Goal: Task Accomplishment & Management: Use online tool/utility

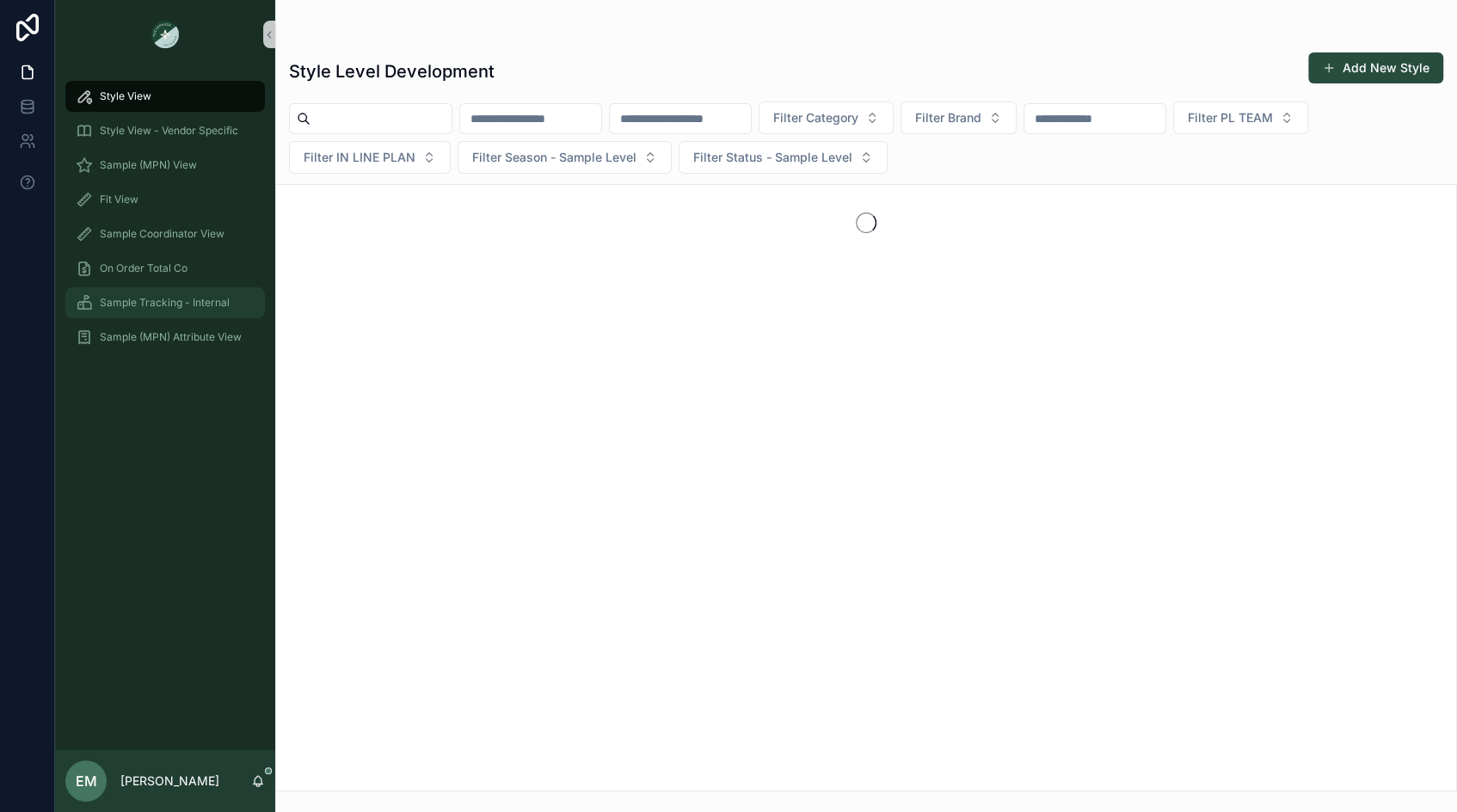
click at [189, 289] on div "Sample Tracking - Internal" at bounding box center [165, 303] width 179 height 28
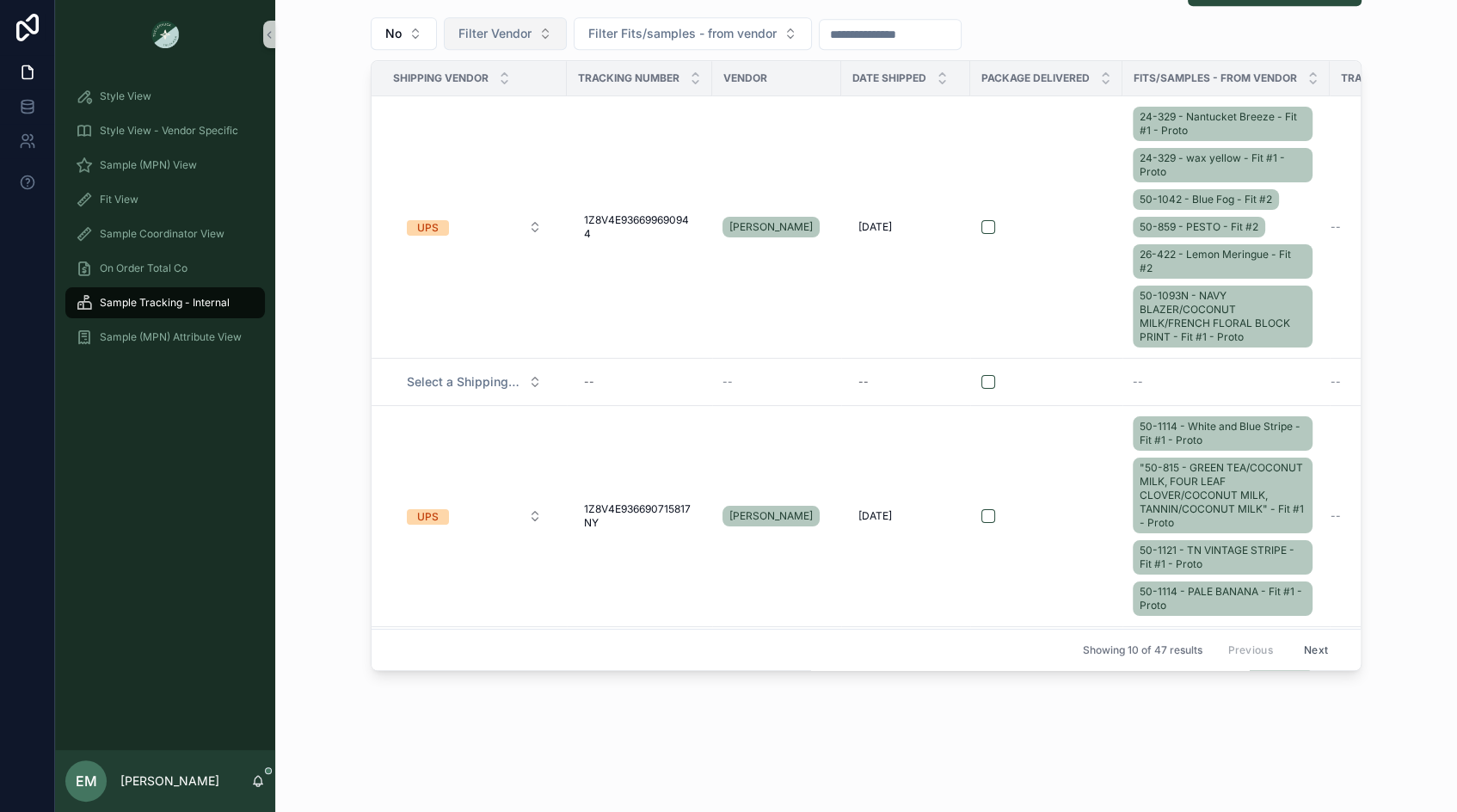
click at [525, 29] on span "Filter Vendor" at bounding box center [495, 34] width 73 height 17
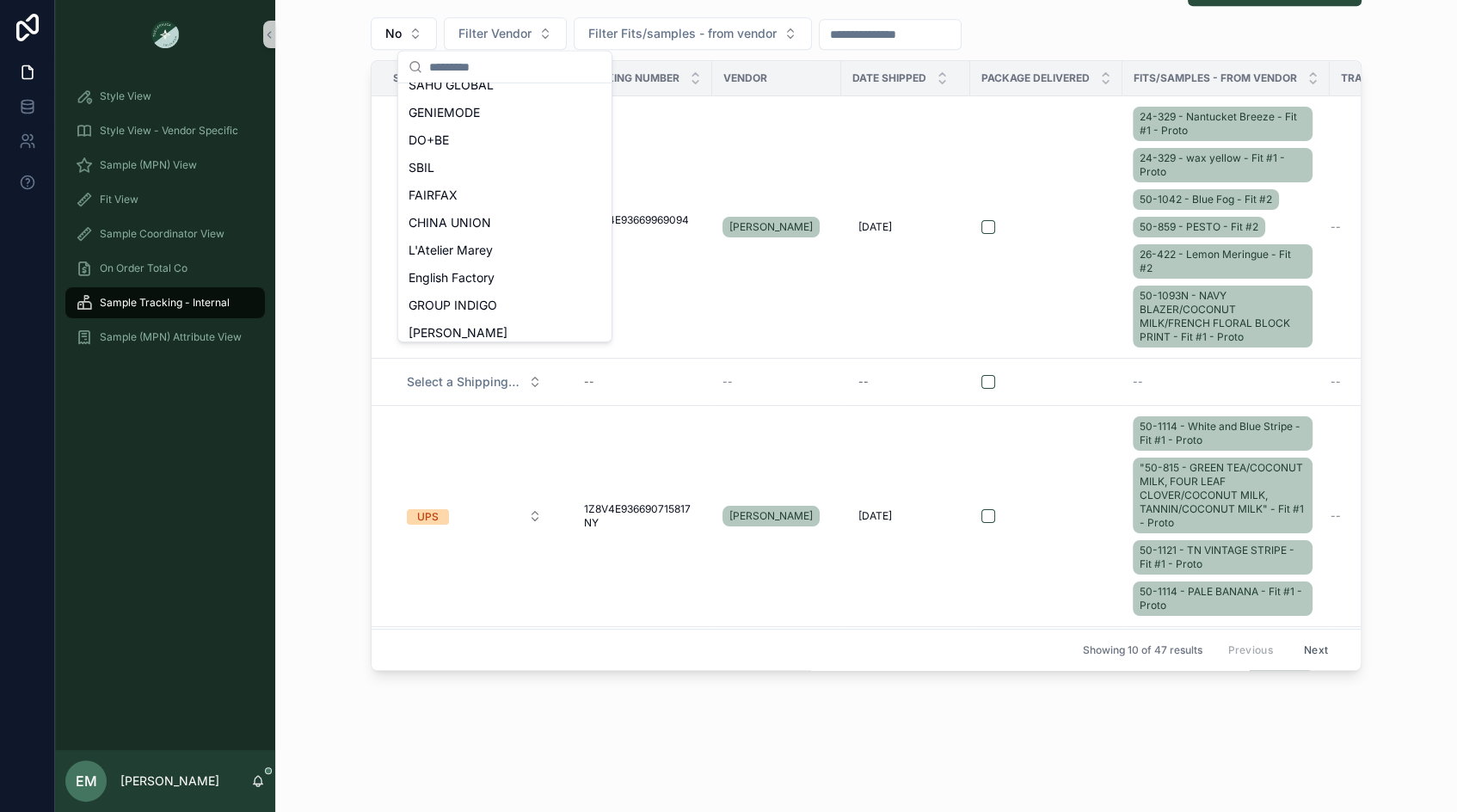
scroll to position [333, 0]
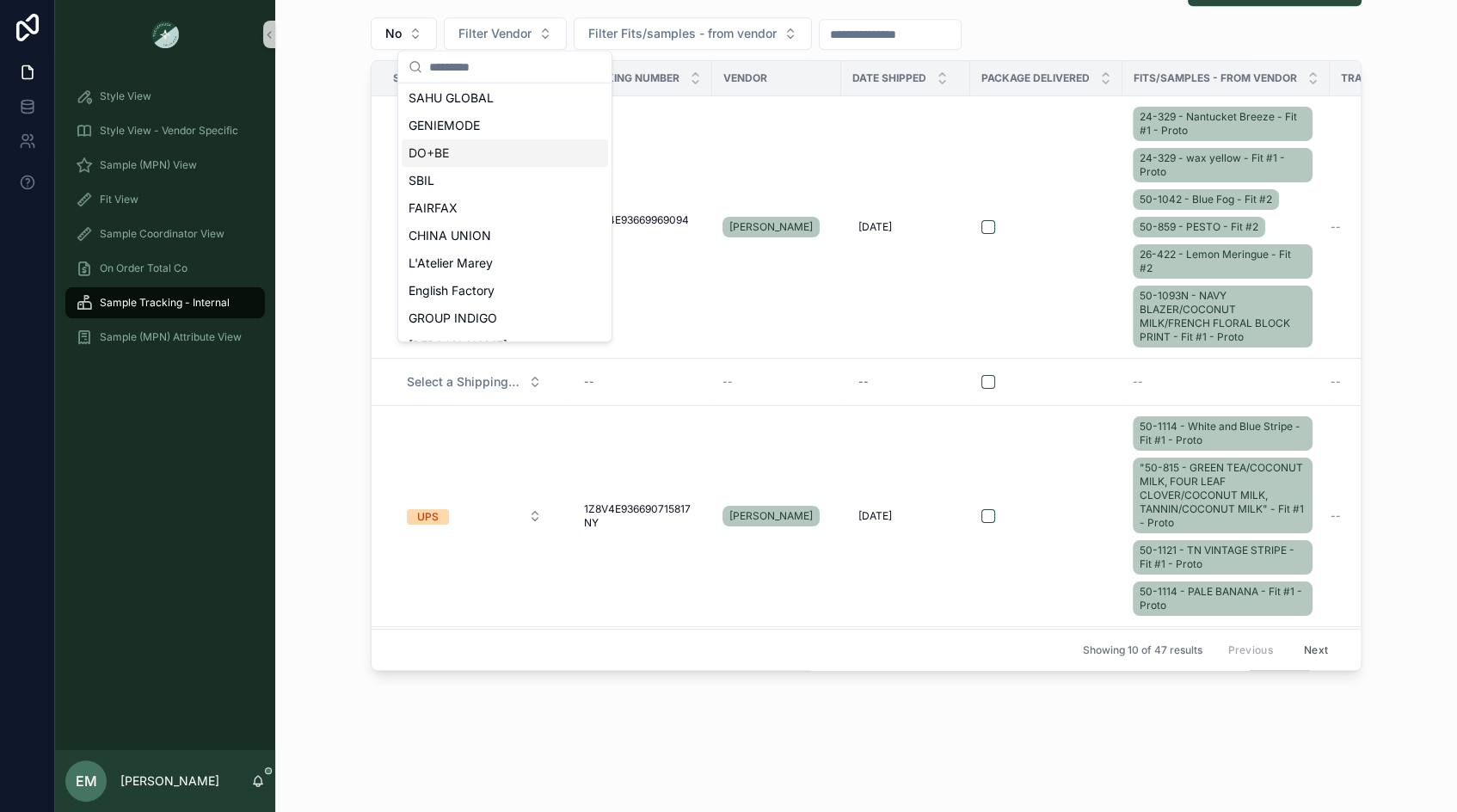
click at [500, 155] on div "DO+BE" at bounding box center [504, 154] width 207 height 28
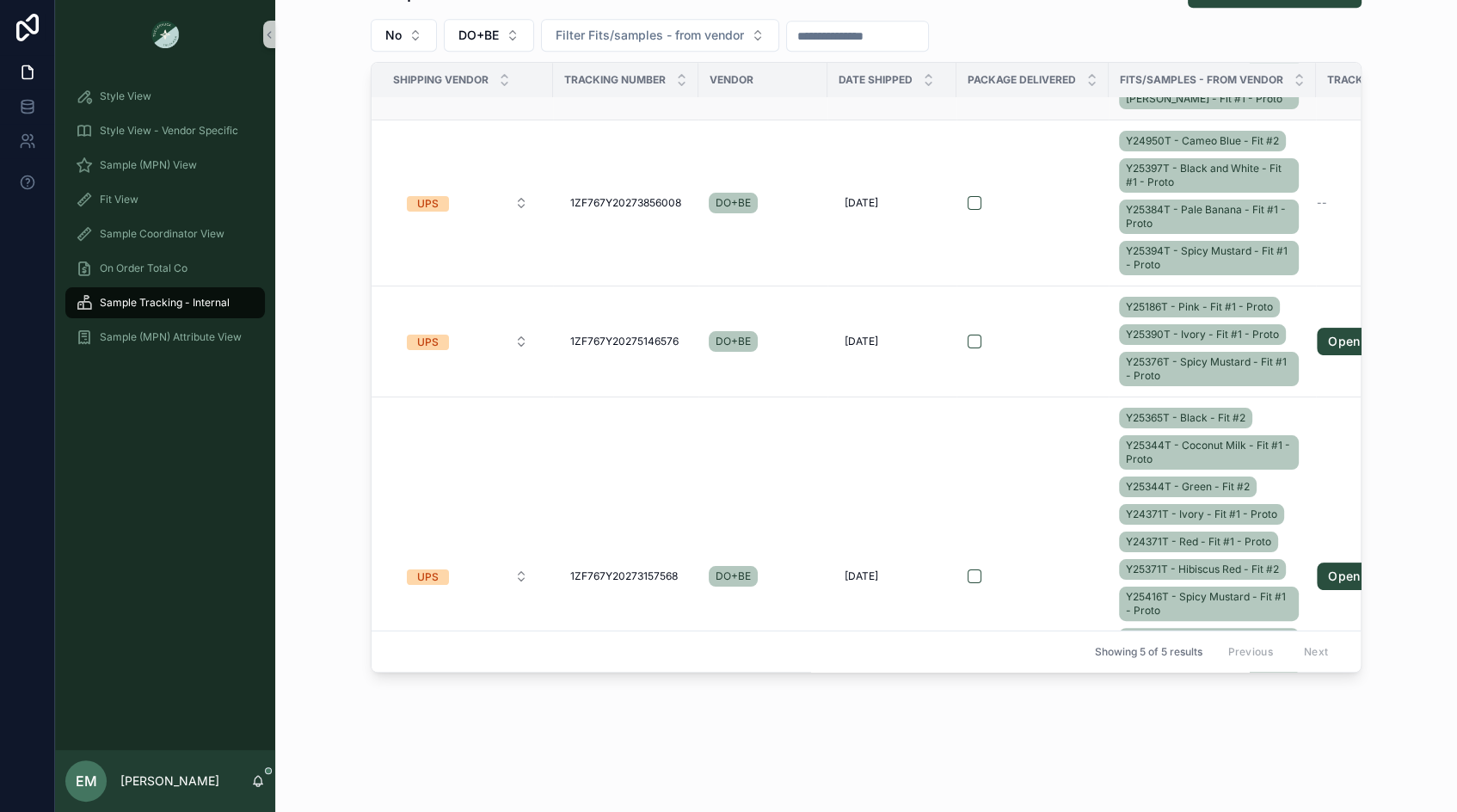
scroll to position [514, 0]
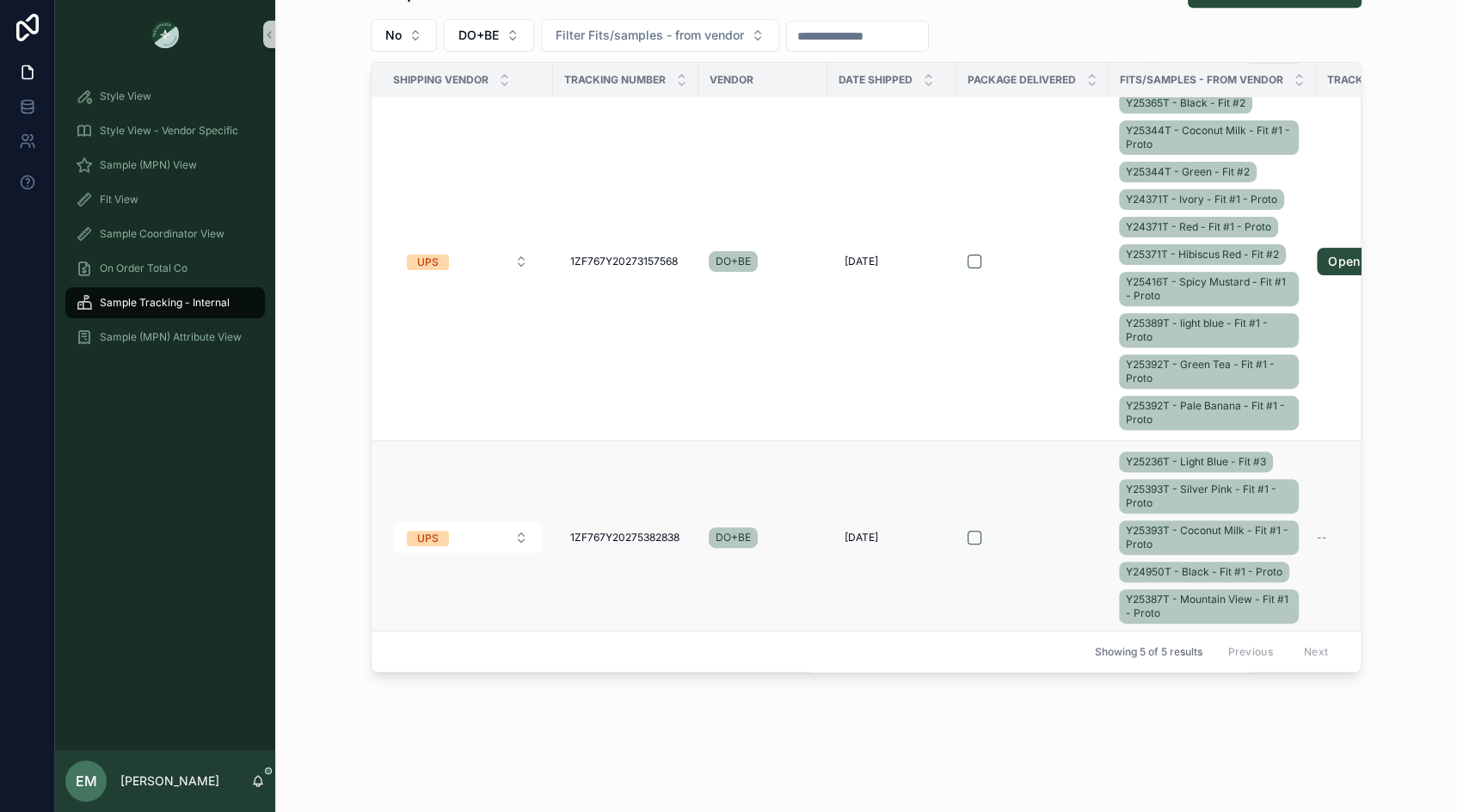
click at [1051, 502] on td "scrollable content" at bounding box center [1032, 538] width 153 height 194
click at [1084, 530] on div "scrollable content" at bounding box center [1032, 537] width 130 height 14
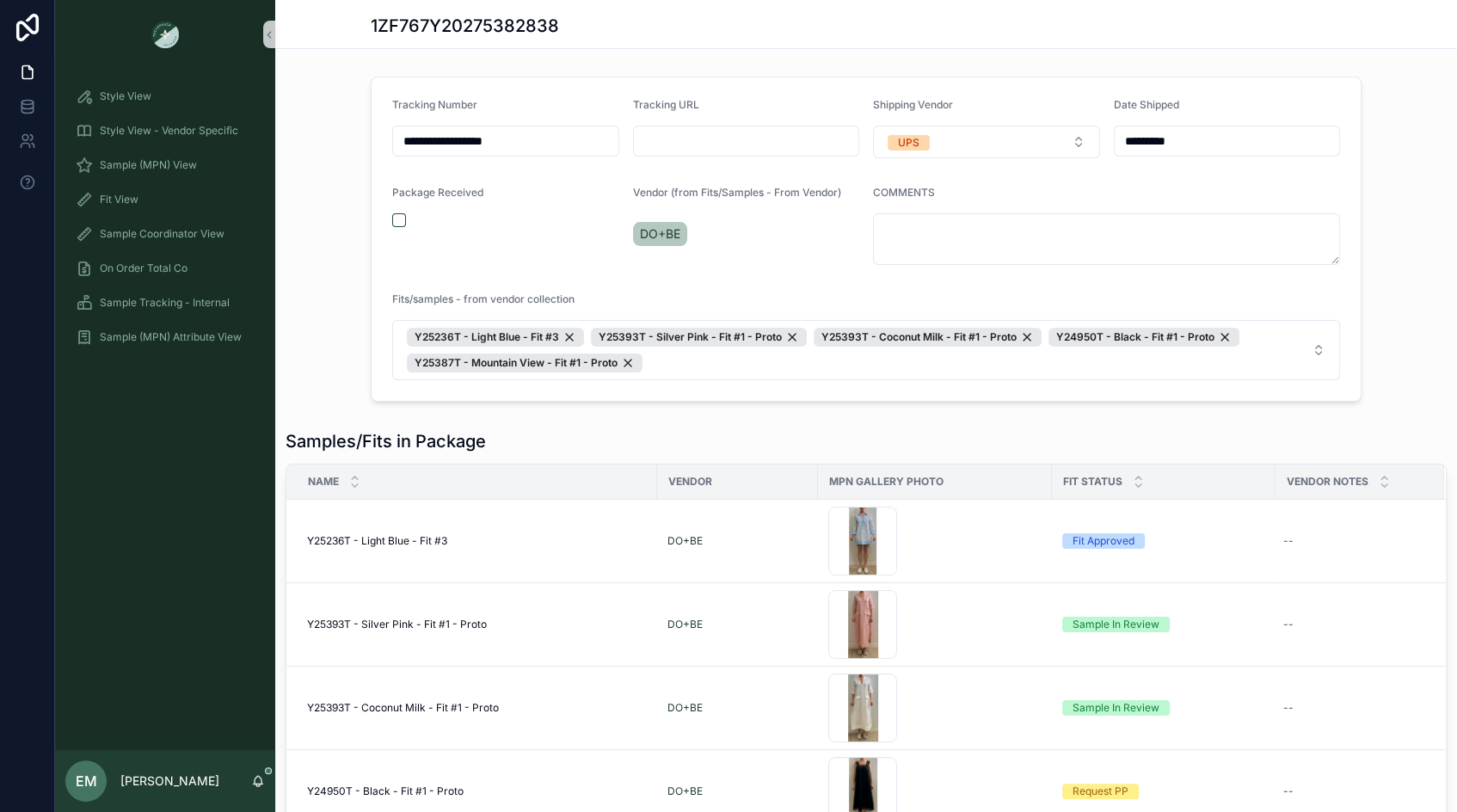
scroll to position [159, 0]
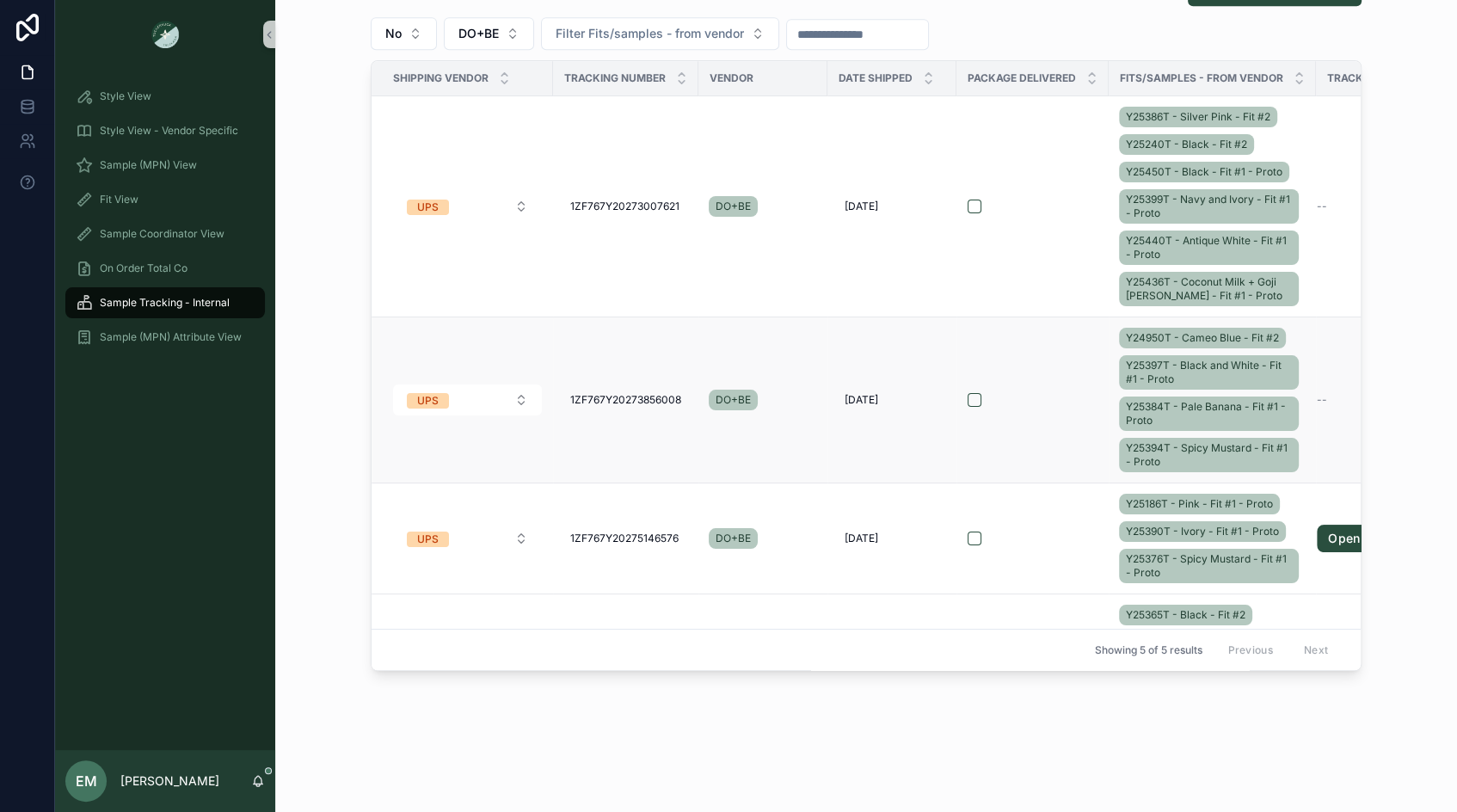
scroll to position [514, 0]
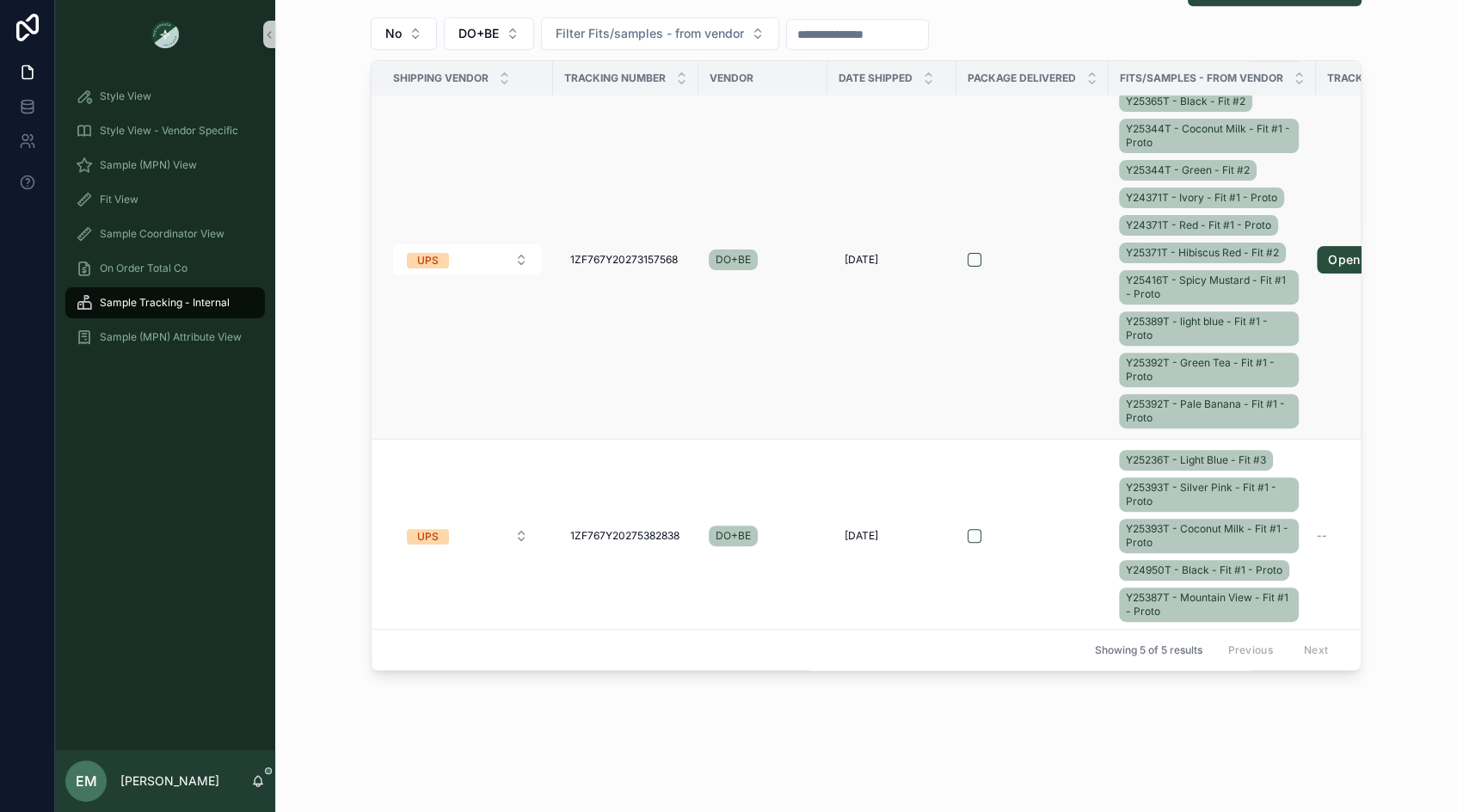
click at [1035, 242] on td "scrollable content" at bounding box center [1032, 260] width 153 height 358
click at [1047, 280] on td "scrollable content" at bounding box center [1032, 260] width 153 height 358
click at [1067, 274] on td "scrollable content" at bounding box center [1032, 260] width 153 height 358
click at [1059, 253] on div "scrollable content" at bounding box center [1032, 260] width 130 height 14
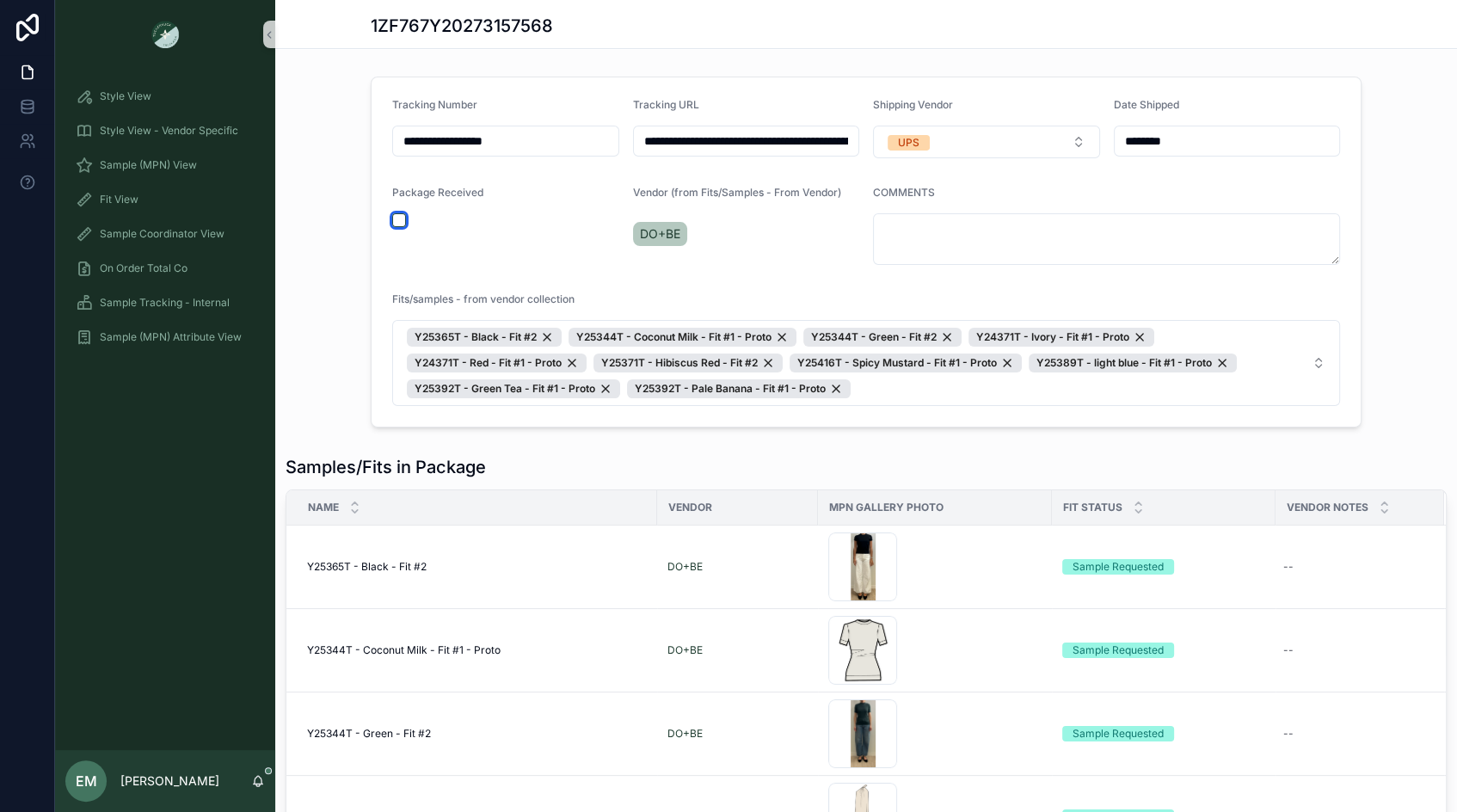
click at [403, 215] on button "scrollable content" at bounding box center [400, 221] width 14 height 14
click at [343, 245] on div "**********" at bounding box center [865, 252] width 1182 height 365
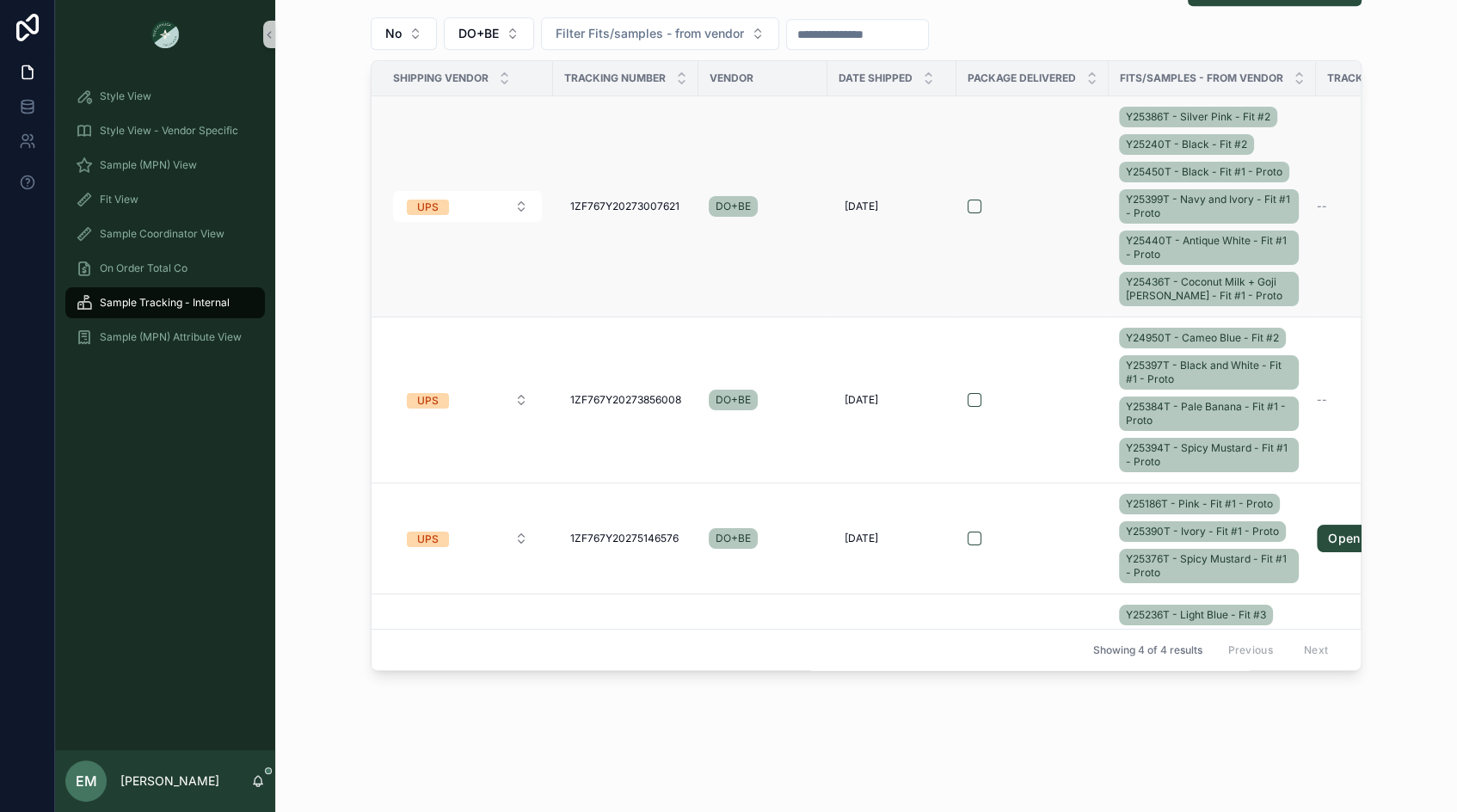
scroll to position [155, 0]
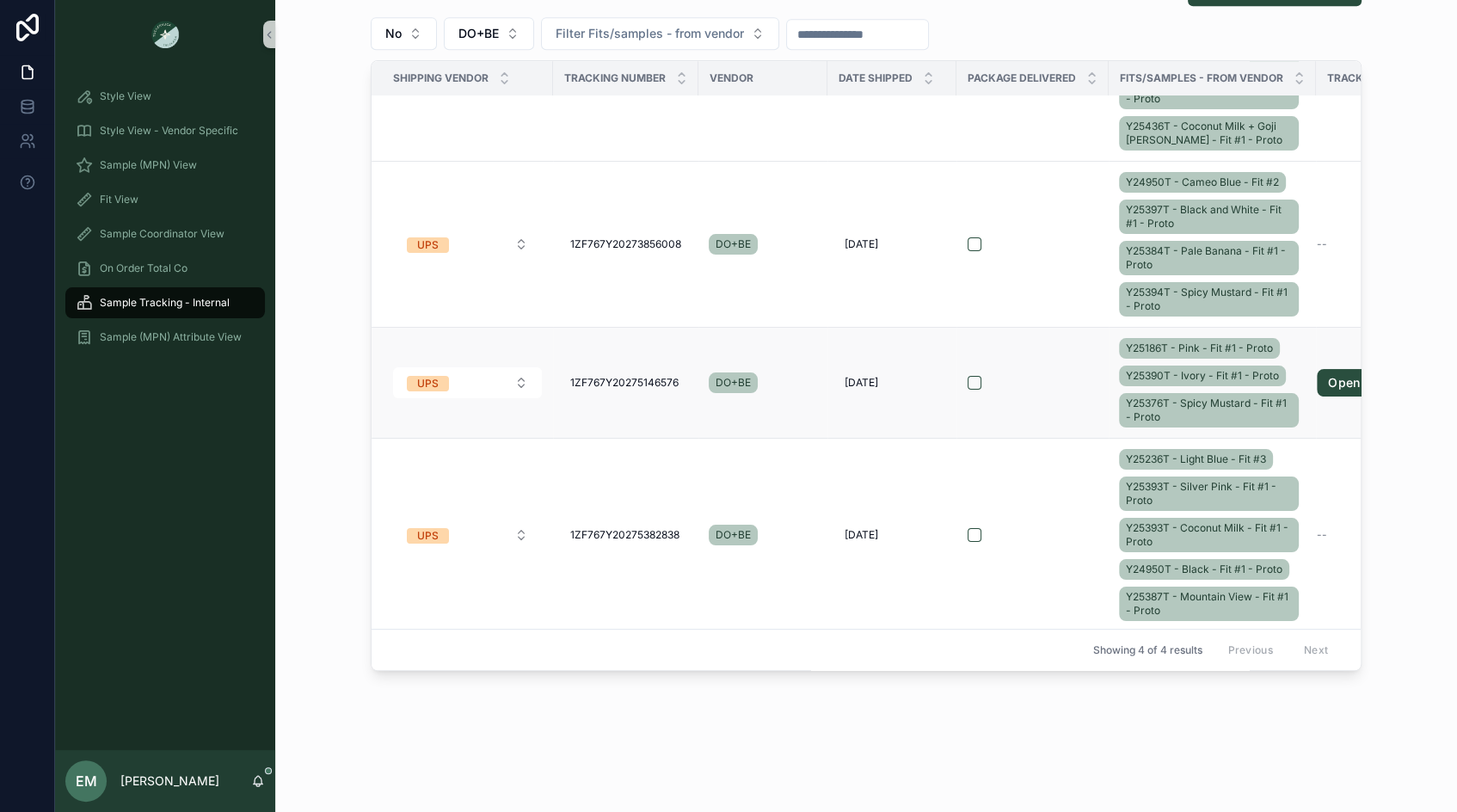
click at [1067, 378] on div "scrollable content" at bounding box center [1032, 383] width 130 height 14
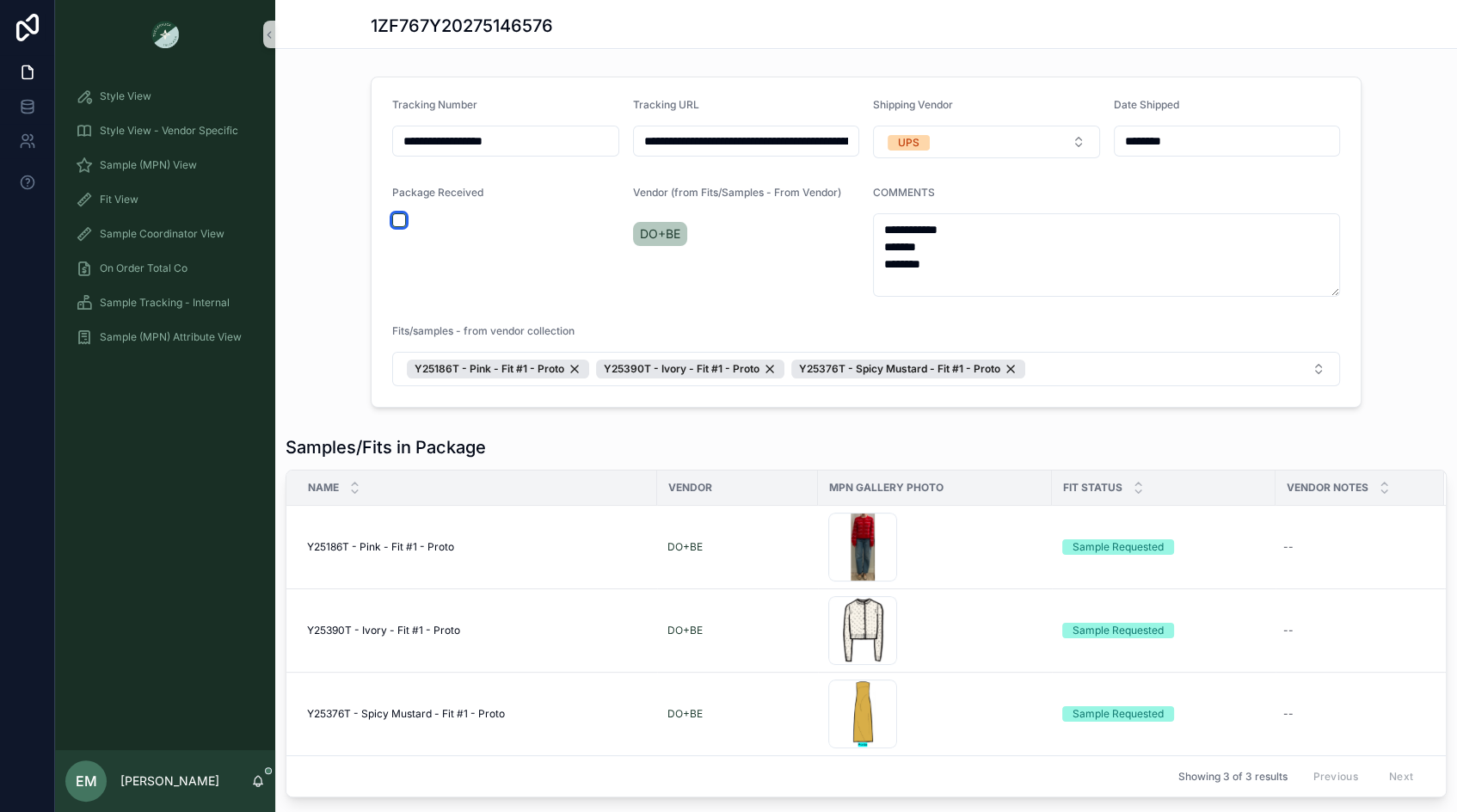
click at [400, 220] on button "scrollable content" at bounding box center [400, 221] width 14 height 14
click at [286, 223] on div "**********" at bounding box center [865, 242] width 1182 height 345
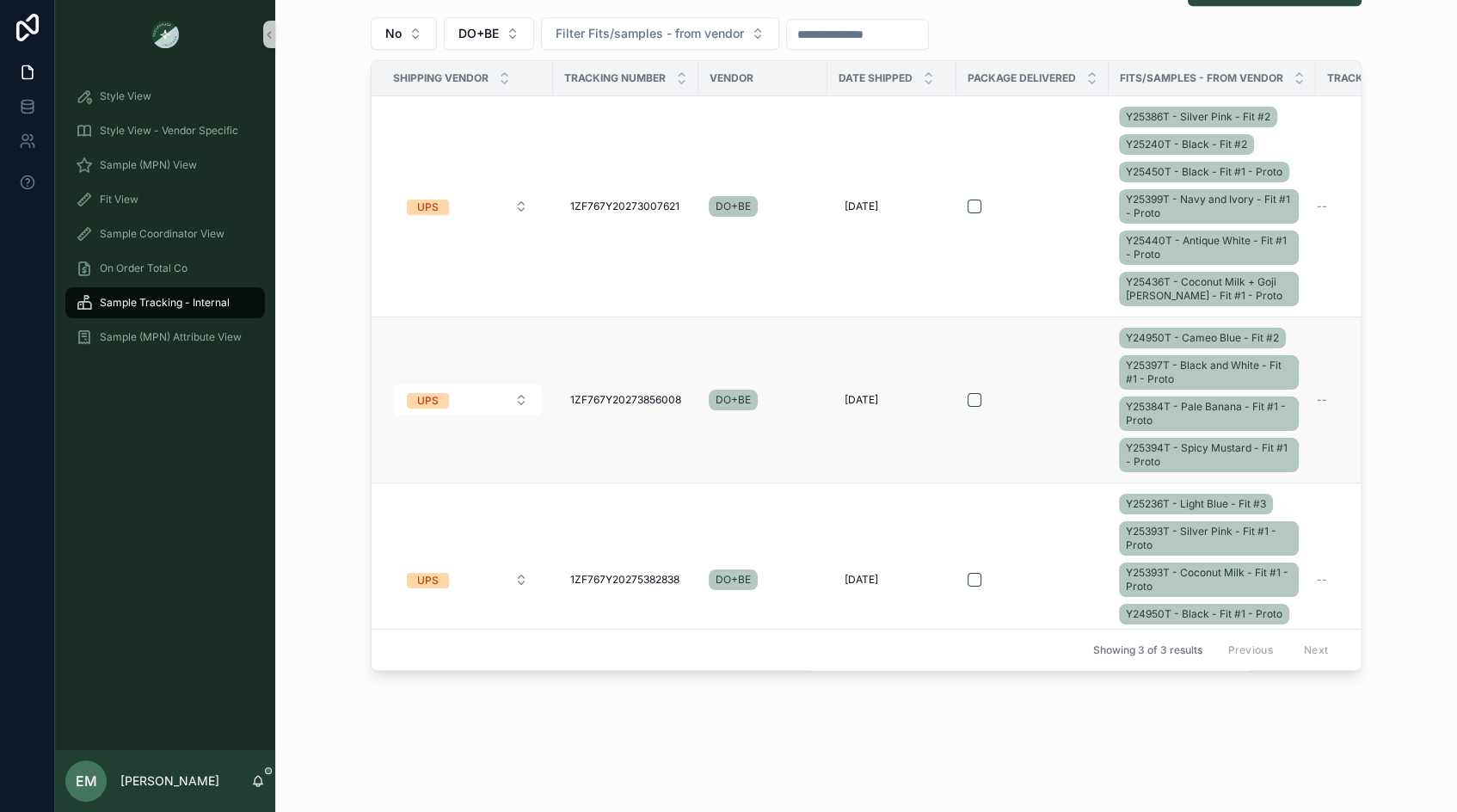
scroll to position [44, 0]
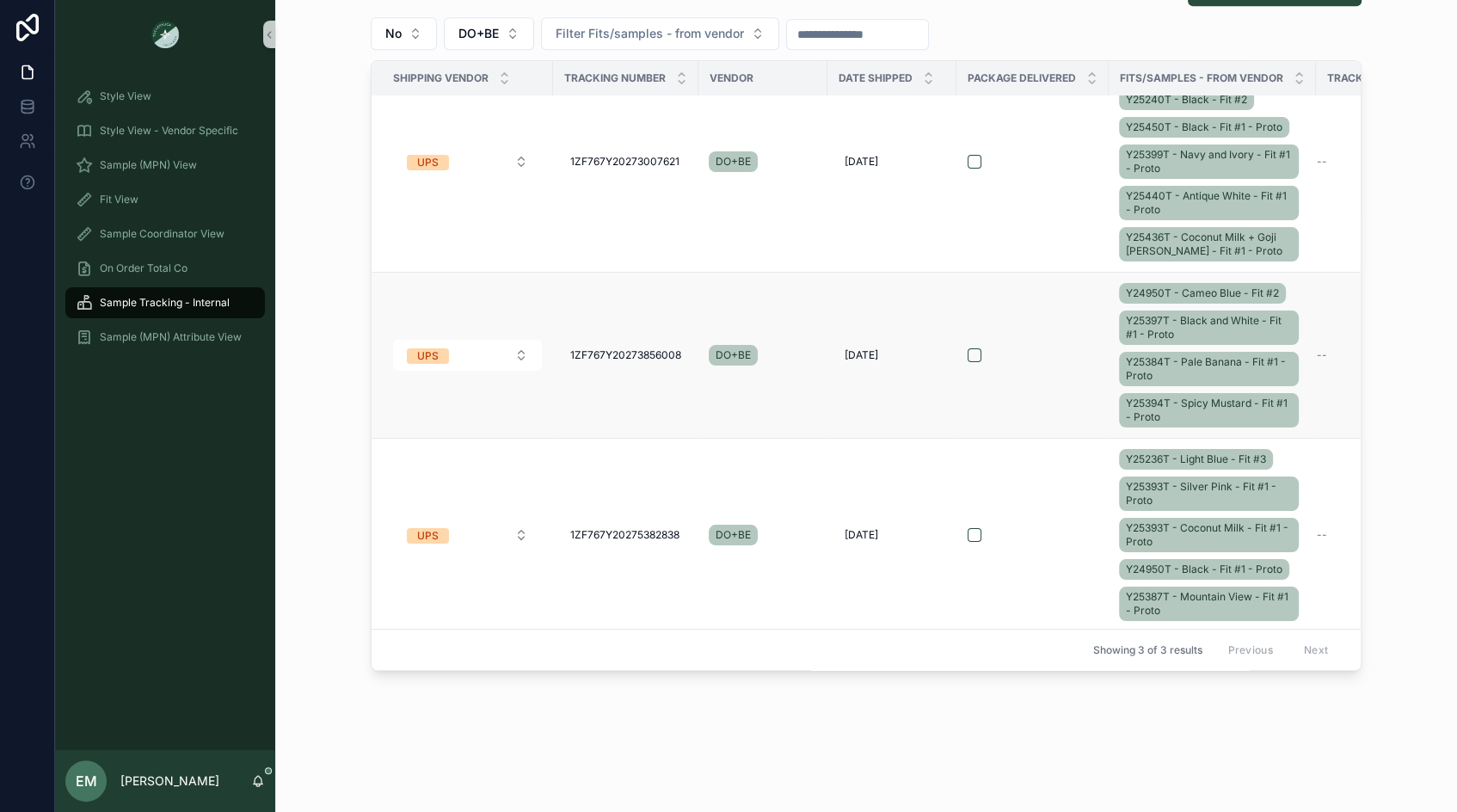
click at [1038, 340] on td "scrollable content" at bounding box center [1032, 356] width 153 height 166
click at [1038, 357] on form "scrollable content" at bounding box center [1032, 355] width 132 height 16
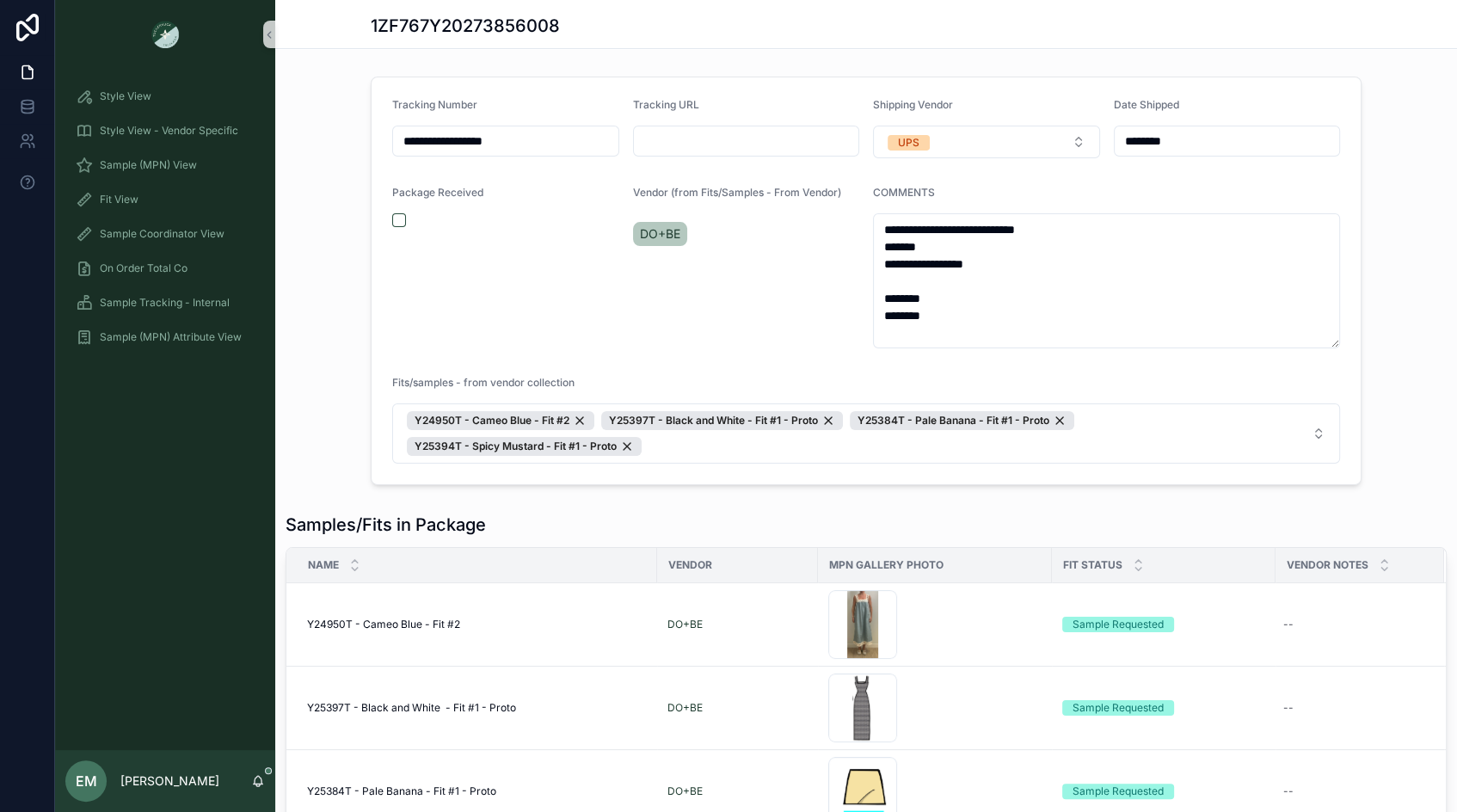
drag, startPoint x: 549, startPoint y: 139, endPoint x: 384, endPoint y: 139, distance: 165.0
click at [384, 139] on form "**********" at bounding box center [866, 281] width 989 height 406
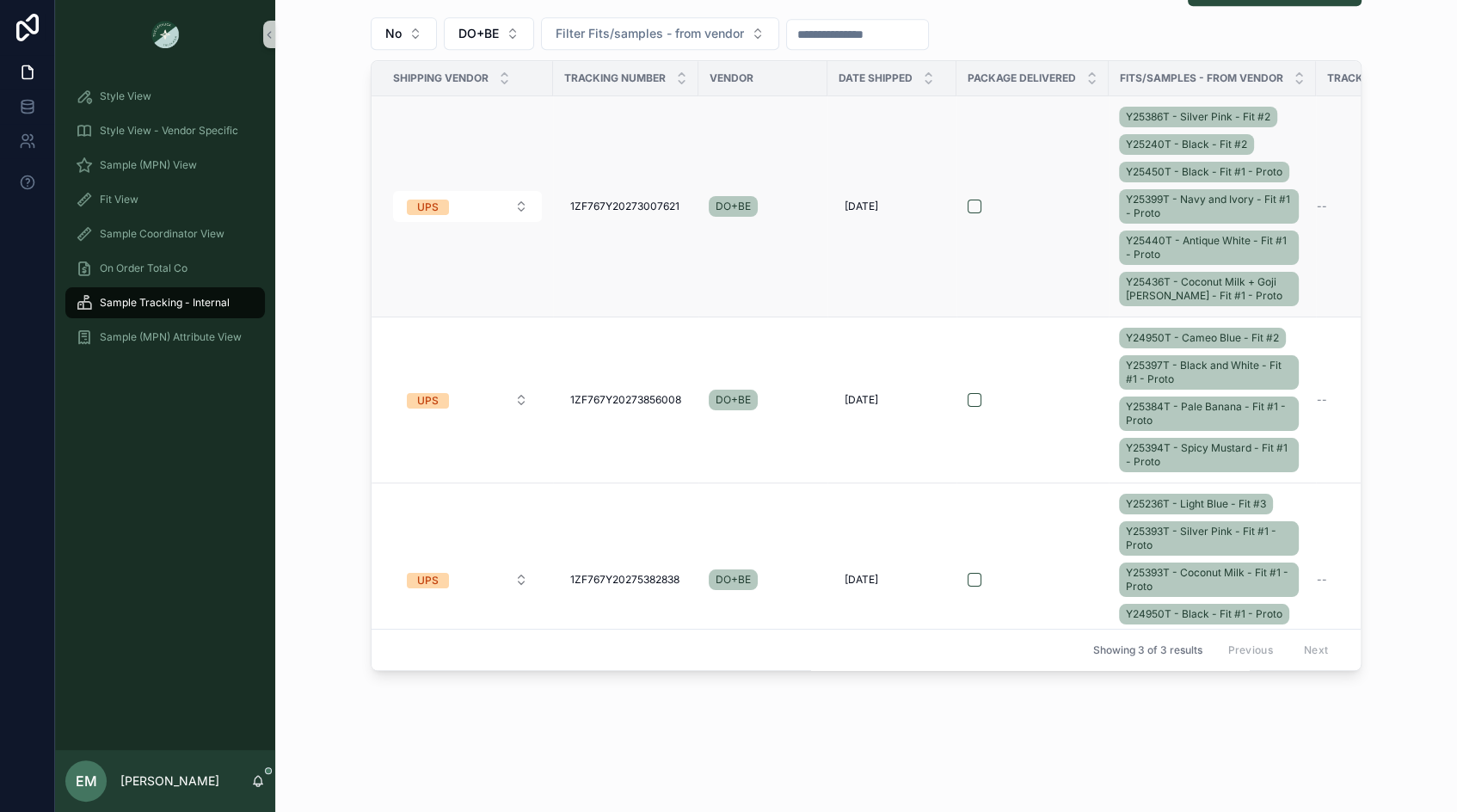
click at [1040, 220] on td "scrollable content" at bounding box center [1032, 206] width 153 height 221
click at [1056, 201] on div "scrollable content" at bounding box center [1032, 207] width 130 height 14
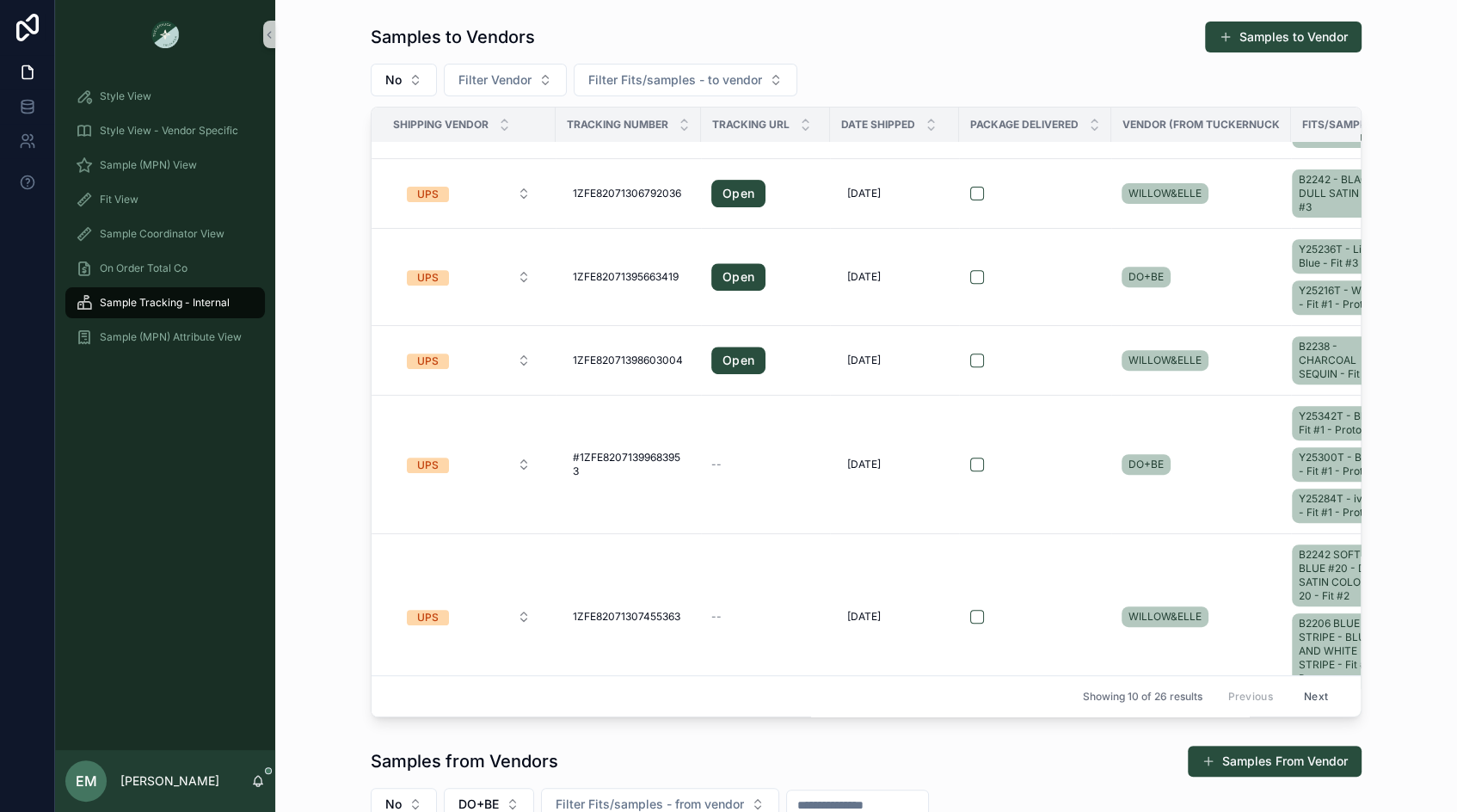
scroll to position [611, 0]
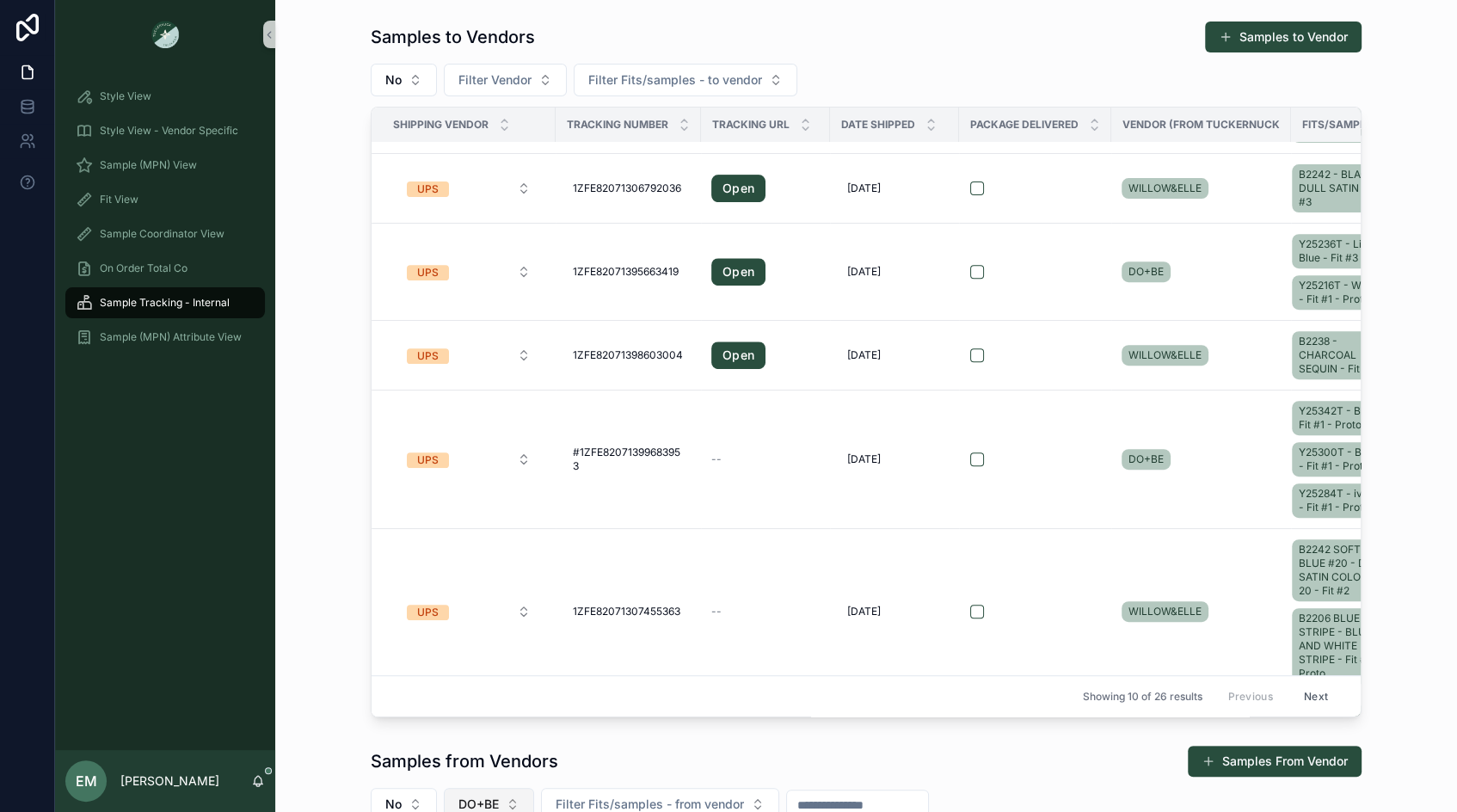
click at [498, 799] on button "DO+BE" at bounding box center [489, 803] width 91 height 32
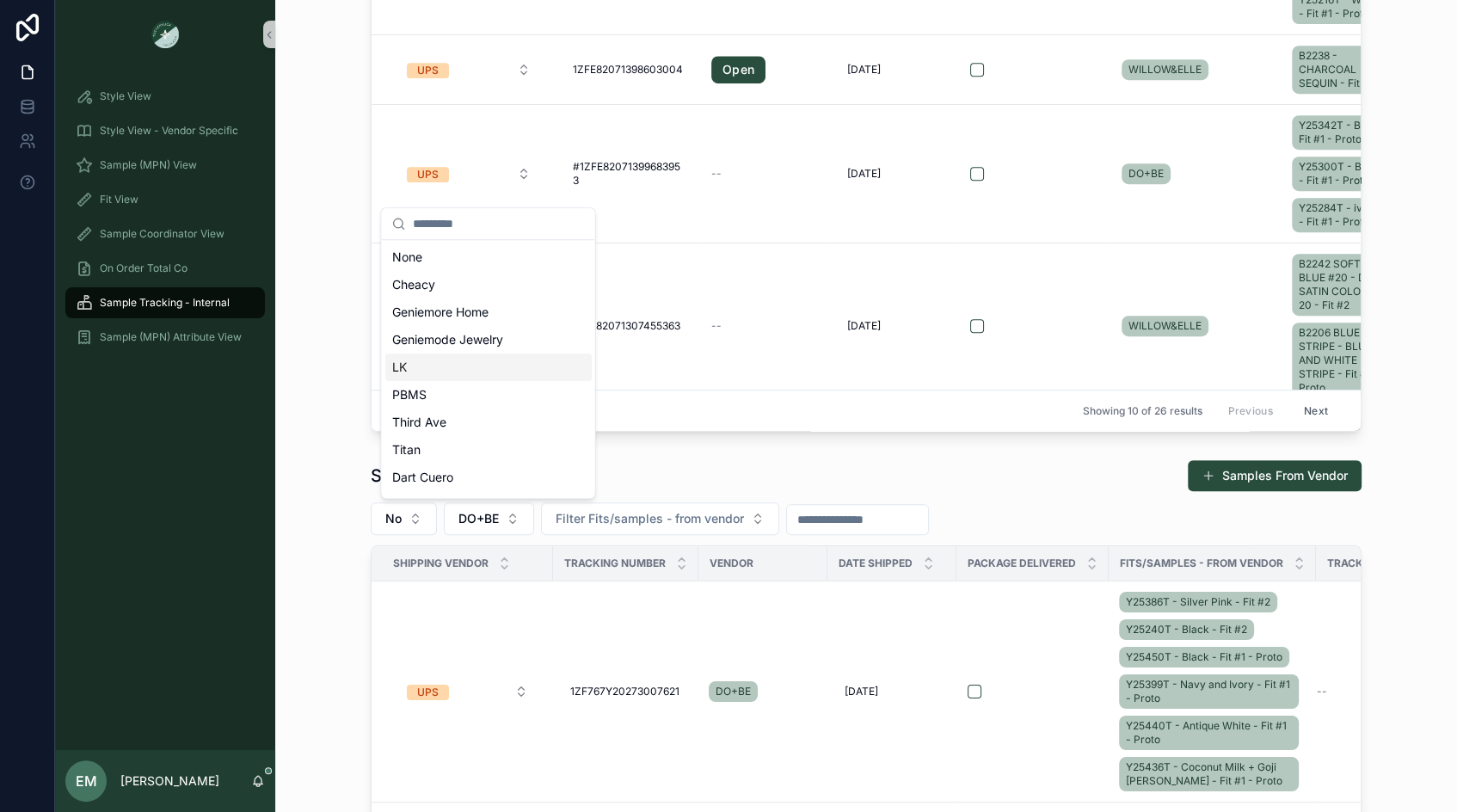
scroll to position [299, 0]
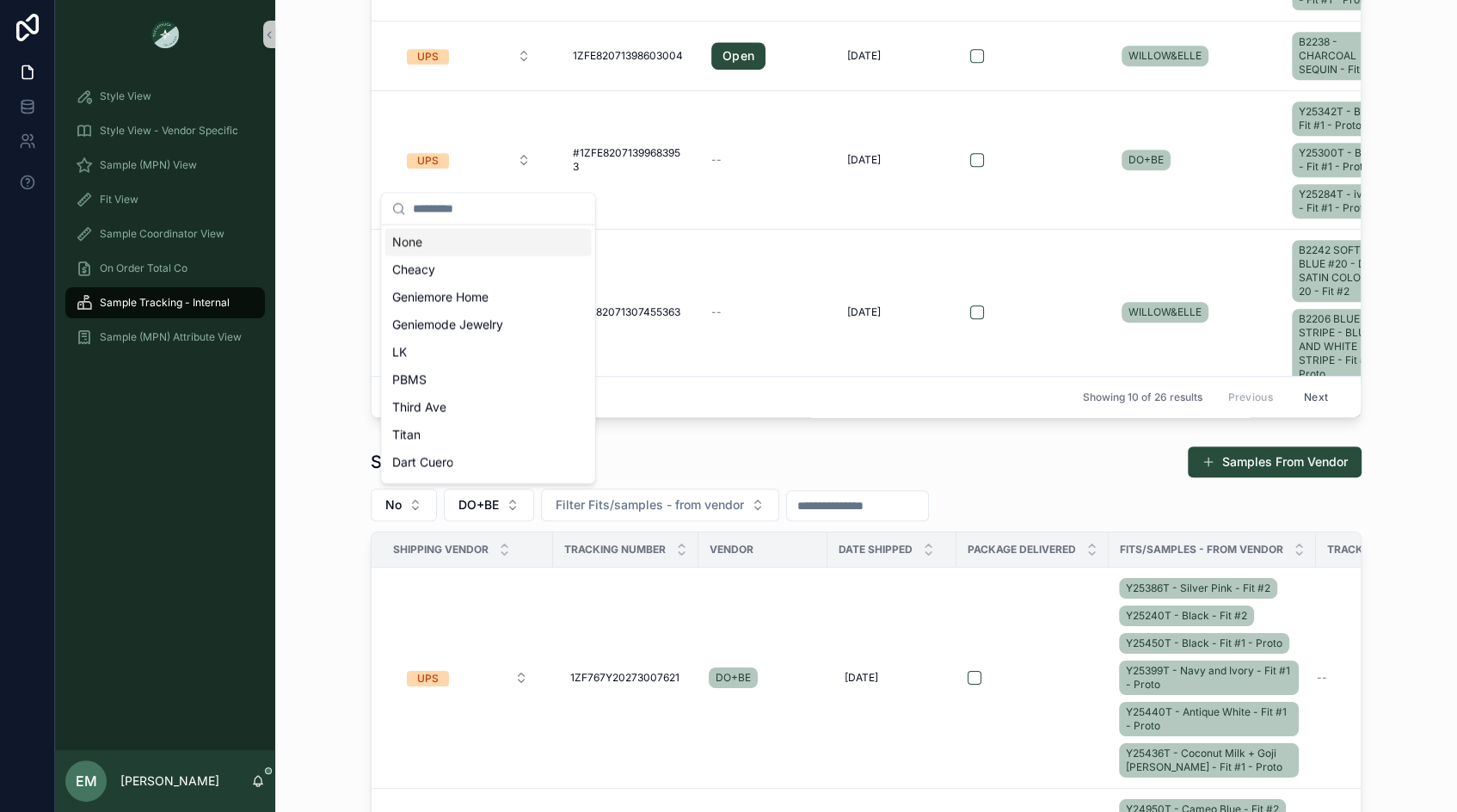
click at [456, 252] on div "None" at bounding box center [489, 242] width 207 height 28
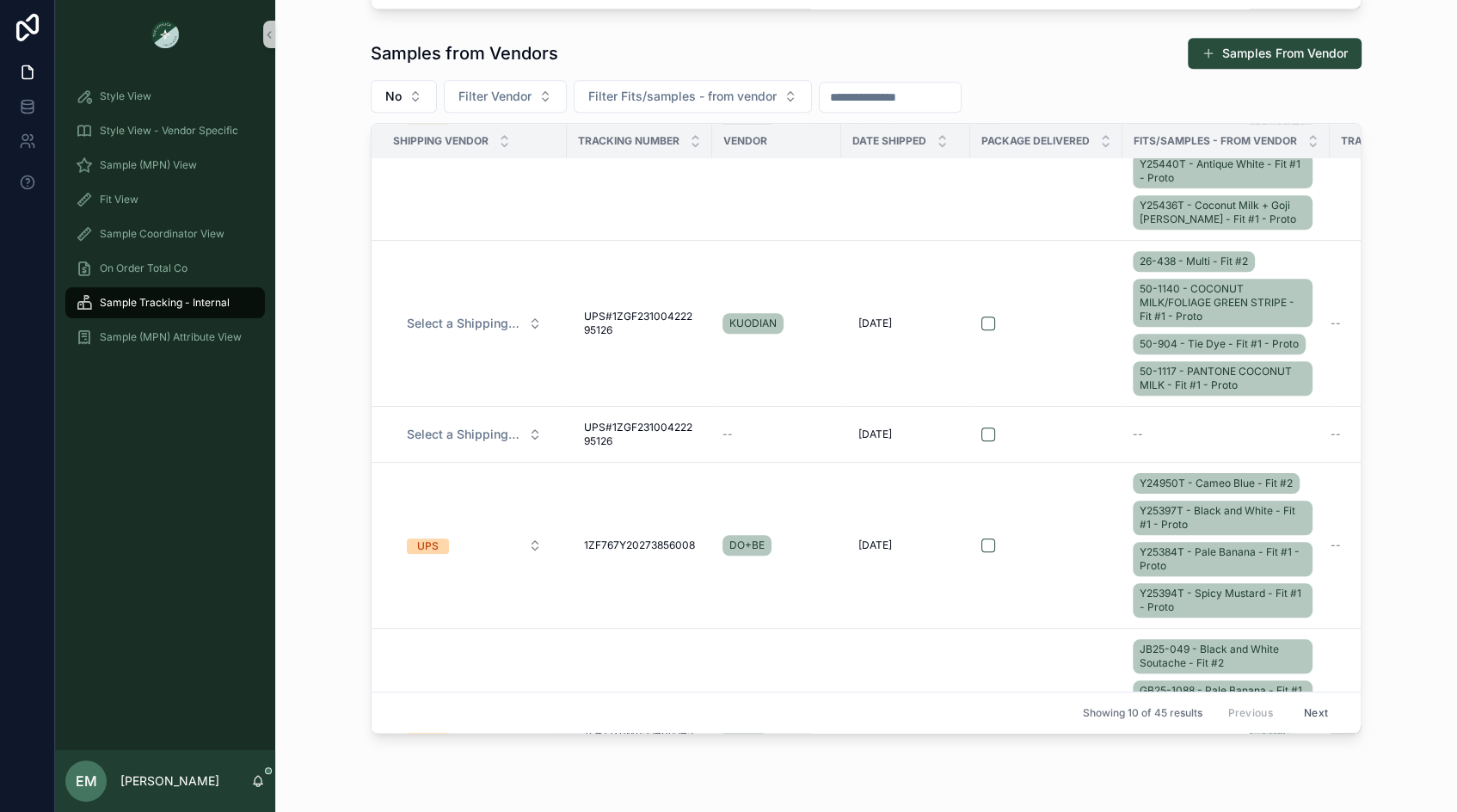
scroll to position [1429, 0]
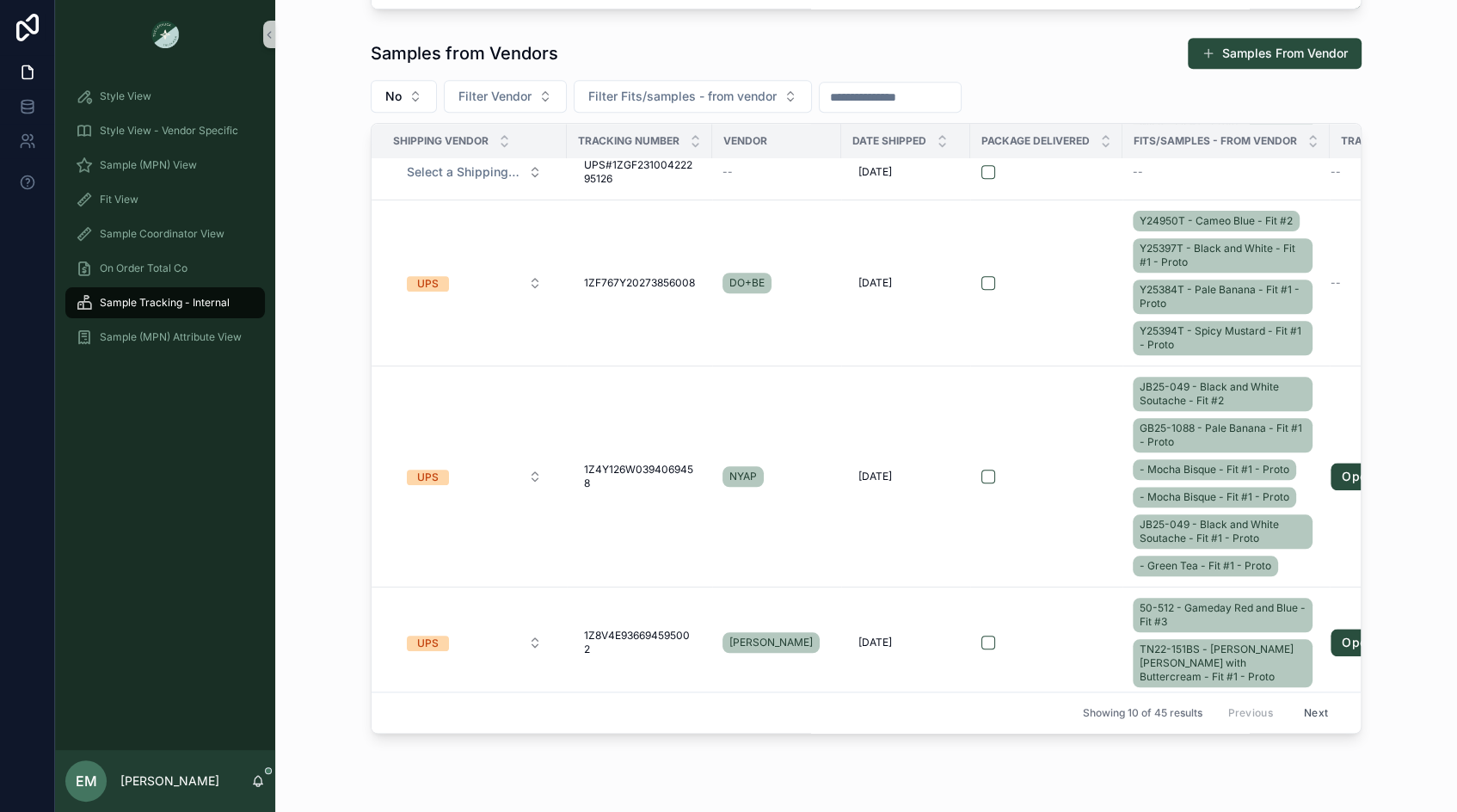
click at [1310, 705] on button "Next" at bounding box center [1316, 713] width 48 height 27
